Goal: Navigation & Orientation: Understand site structure

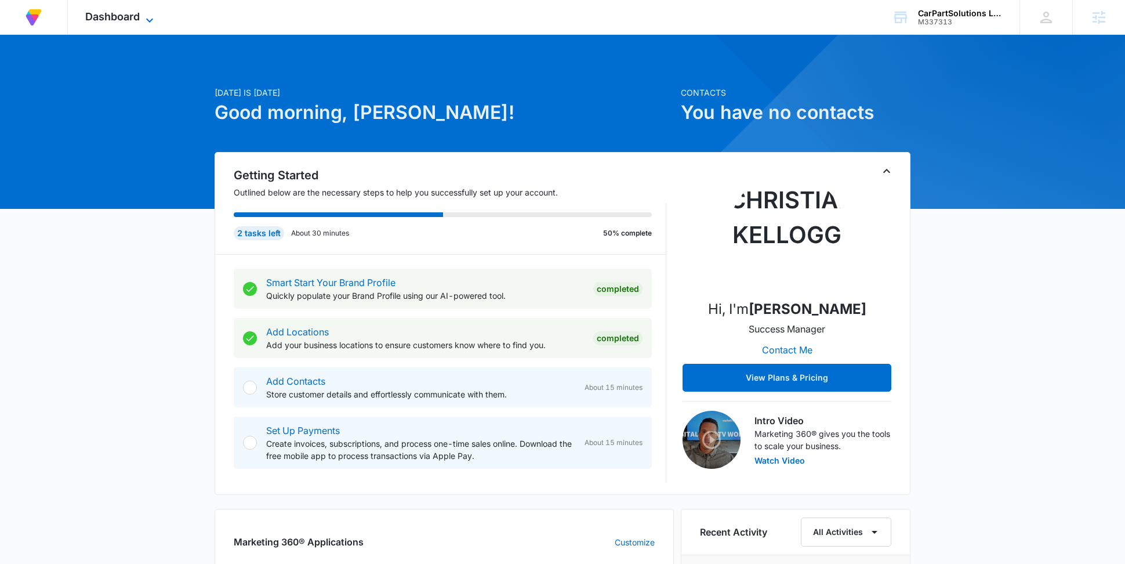
click at [144, 21] on icon at bounding box center [150, 20] width 14 height 14
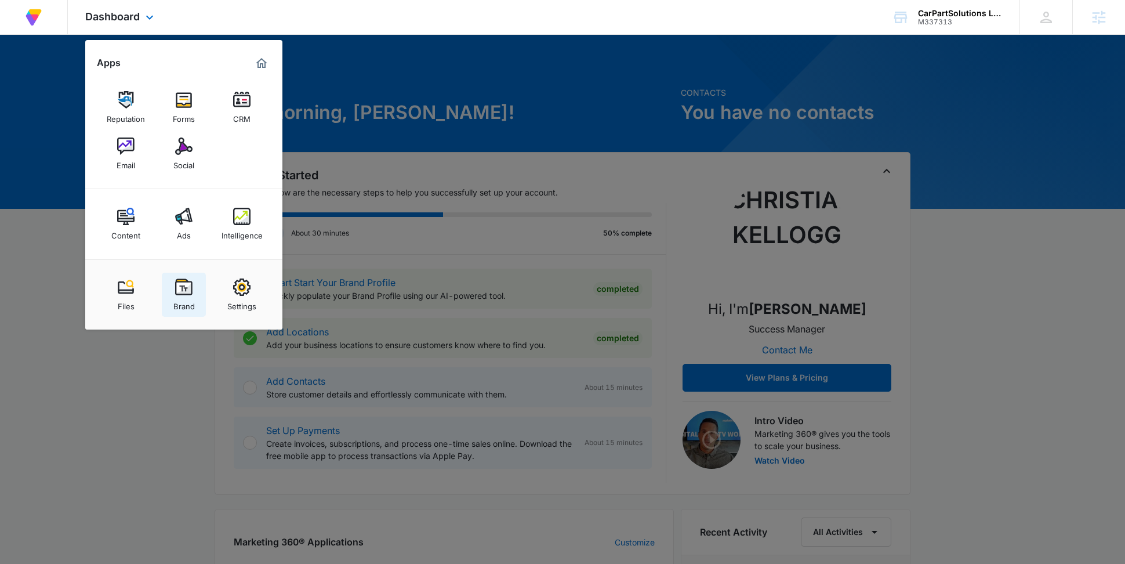
click at [185, 295] on img at bounding box center [183, 286] width 17 height 17
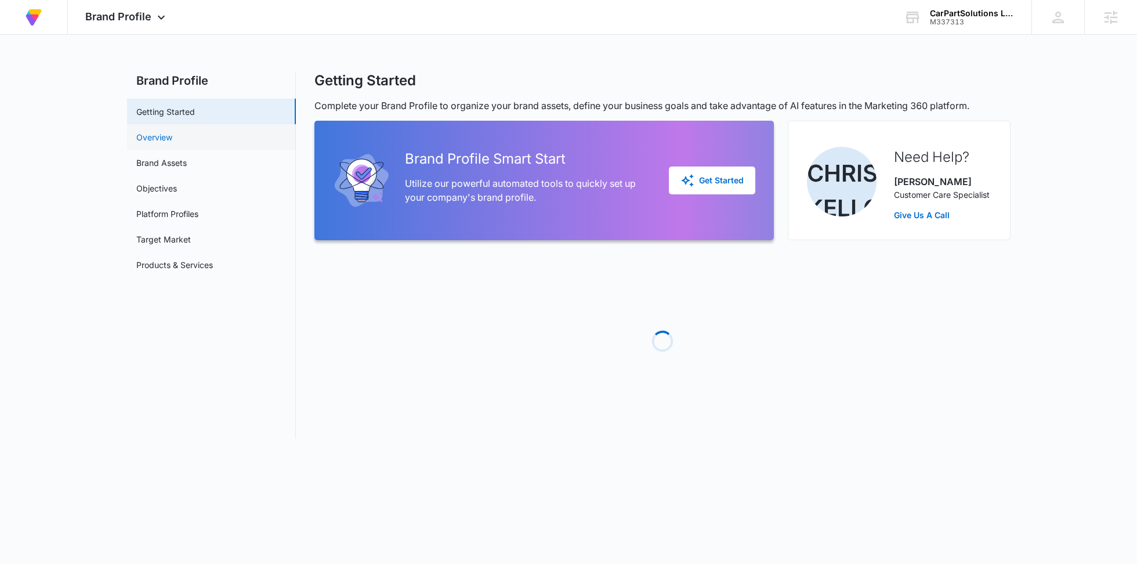
click at [150, 141] on link "Overview" at bounding box center [154, 137] width 36 height 12
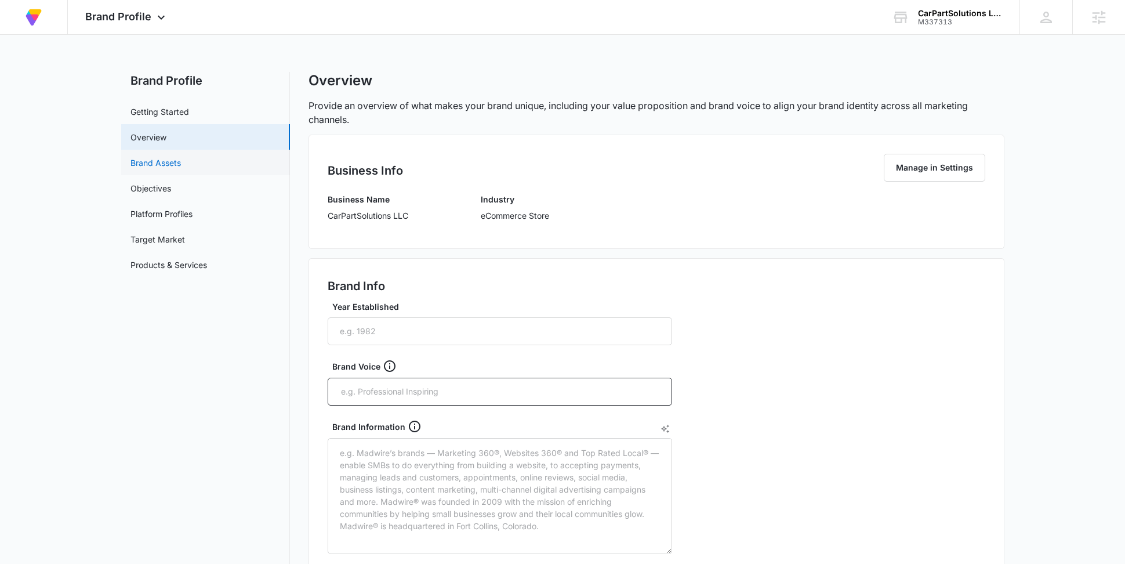
click at [178, 161] on link "Brand Assets" at bounding box center [155, 163] width 50 height 12
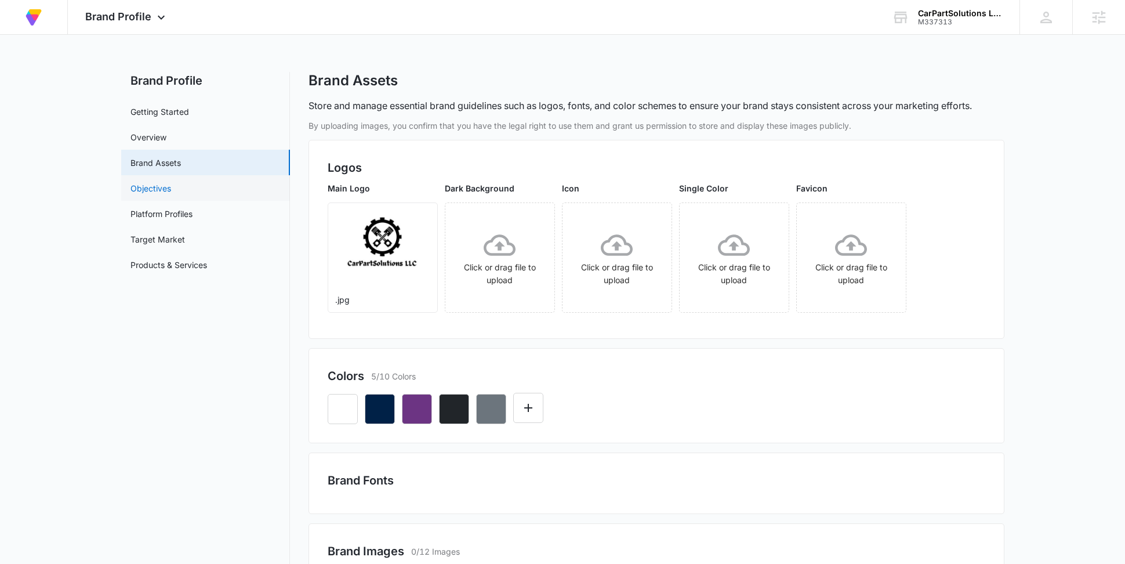
click at [162, 194] on link "Objectives" at bounding box center [150, 188] width 41 height 12
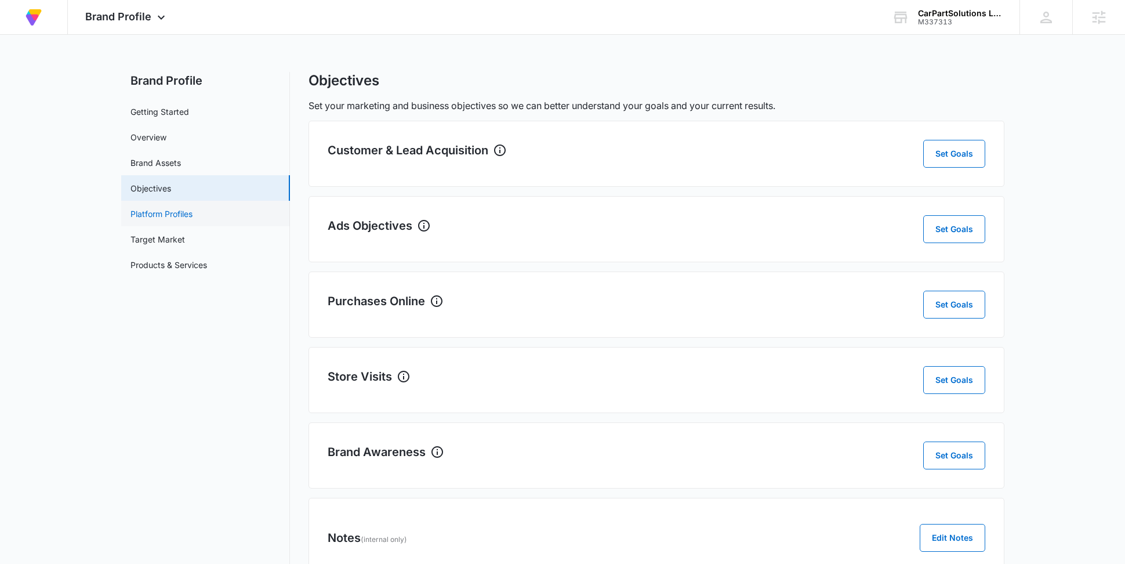
click at [177, 219] on link "Platform Profiles" at bounding box center [161, 214] width 62 height 12
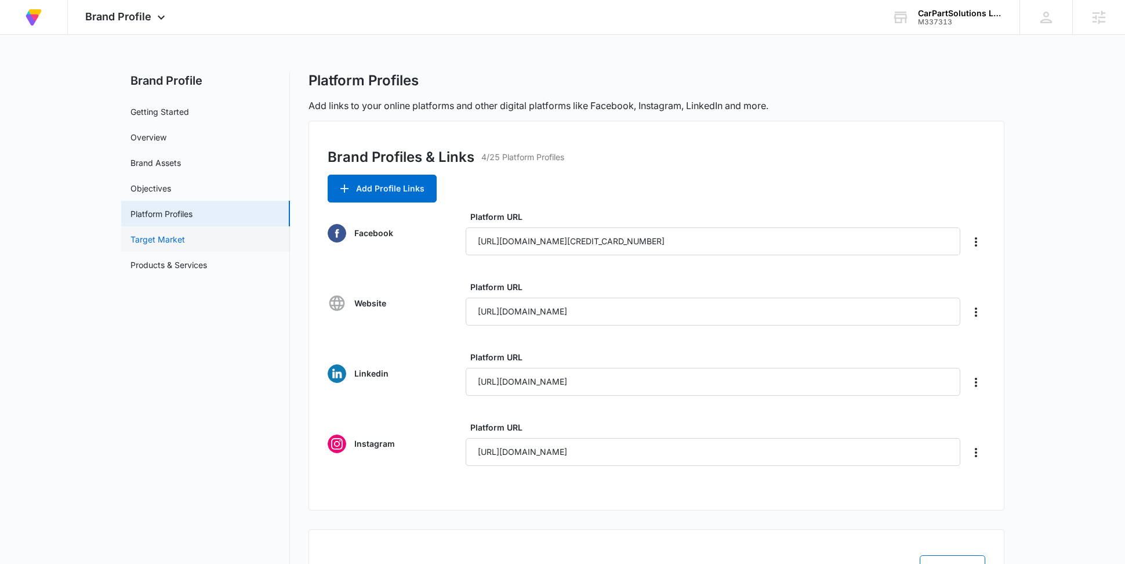
click at [171, 244] on link "Target Market" at bounding box center [157, 239] width 55 height 12
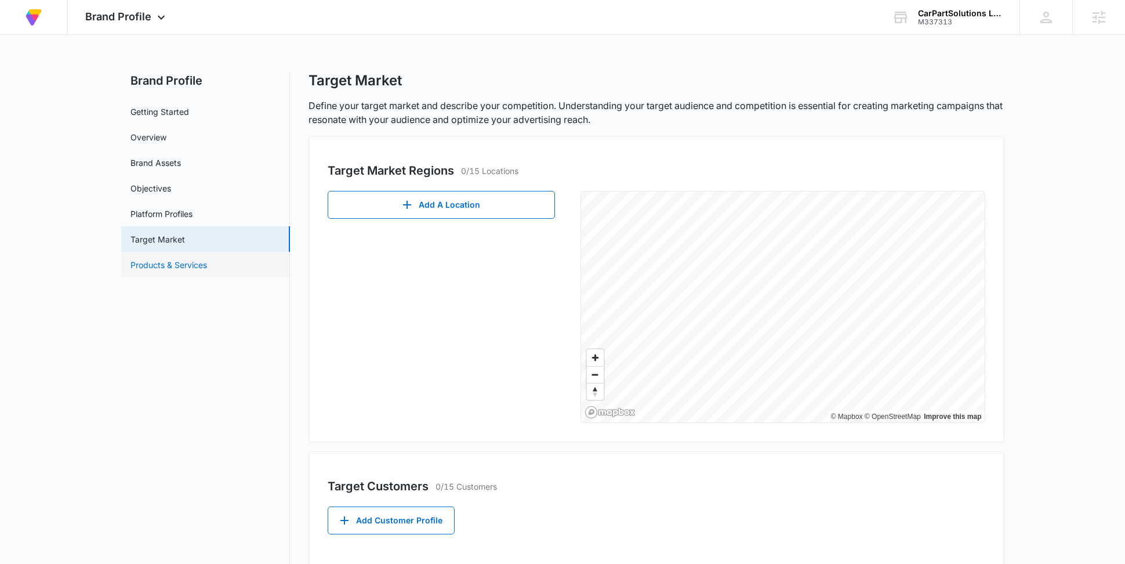
click at [175, 266] on link "Products & Services" at bounding box center [168, 265] width 77 height 12
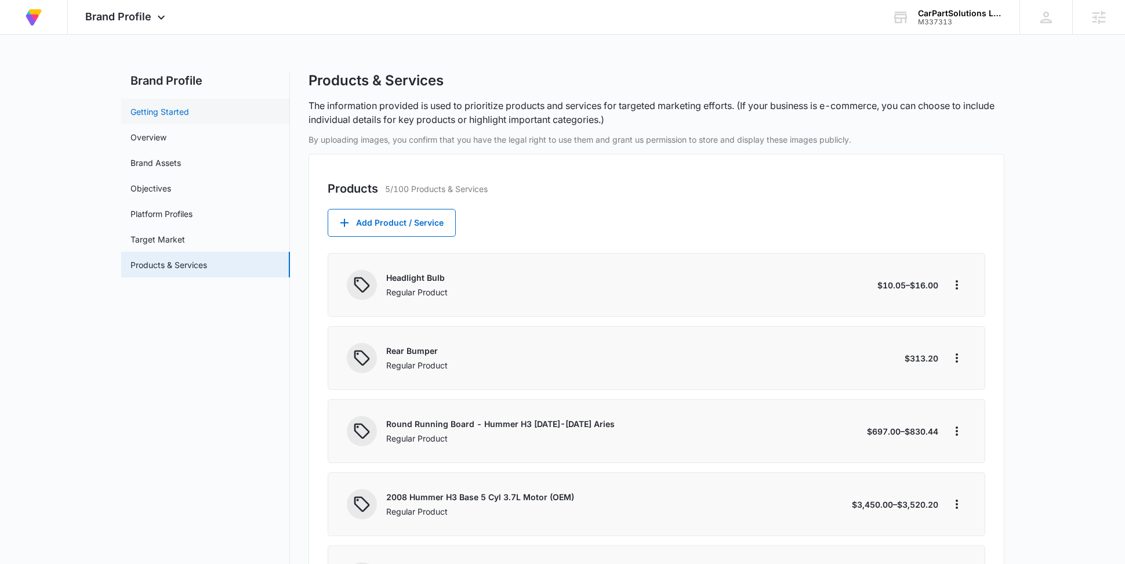
click at [185, 106] on link "Getting Started" at bounding box center [159, 112] width 59 height 12
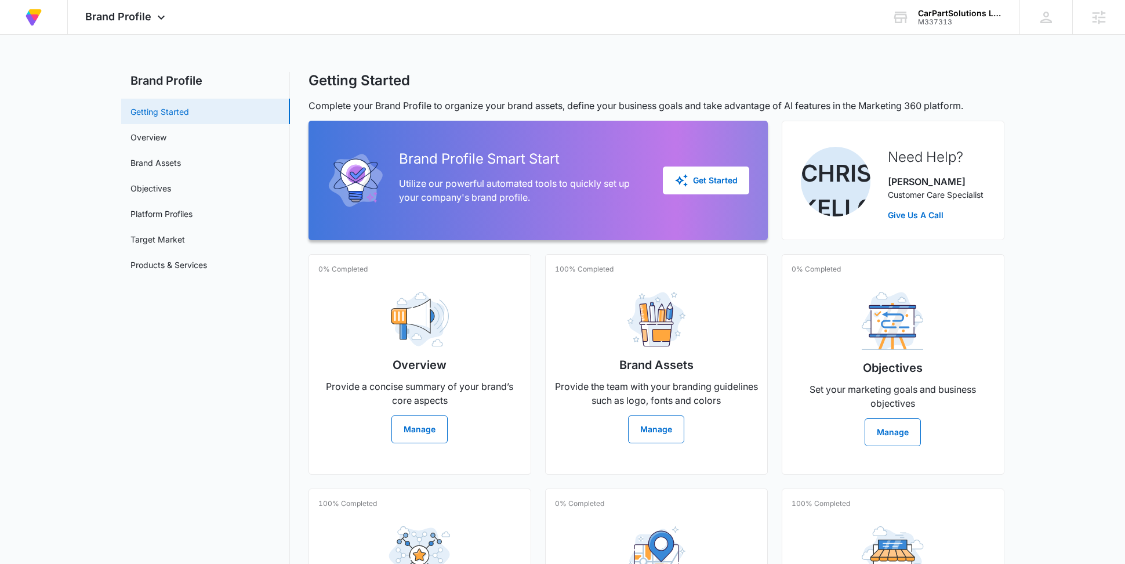
click at [165, 118] on link "Getting Started" at bounding box center [159, 112] width 59 height 12
click at [161, 133] on link "Overview" at bounding box center [148, 137] width 36 height 12
